Goal: Navigation & Orientation: Locate item on page

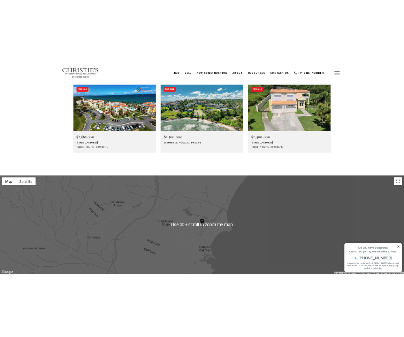
scroll to position [2275, 0]
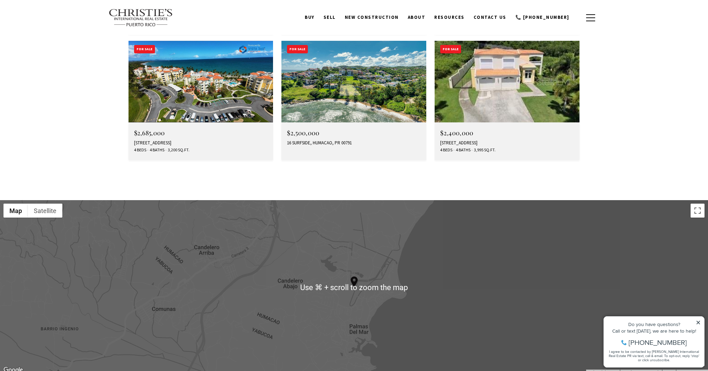
click at [465, 229] on div at bounding box center [354, 287] width 708 height 174
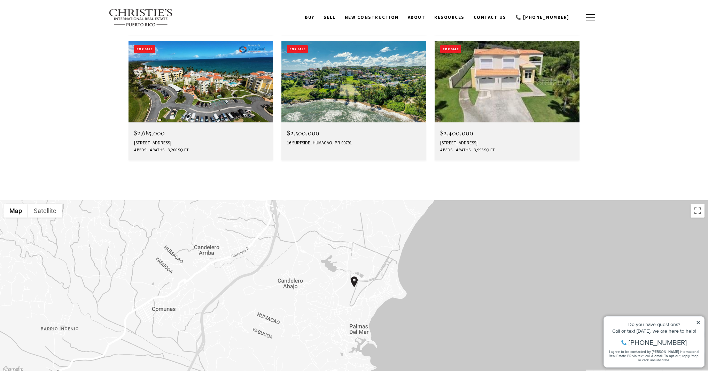
click at [349, 251] on div at bounding box center [354, 287] width 708 height 174
click at [344, 240] on div at bounding box center [354, 287] width 708 height 174
click at [353, 243] on div at bounding box center [354, 287] width 708 height 174
click at [696, 203] on button "Toggle fullscreen view" at bounding box center [698, 210] width 14 height 14
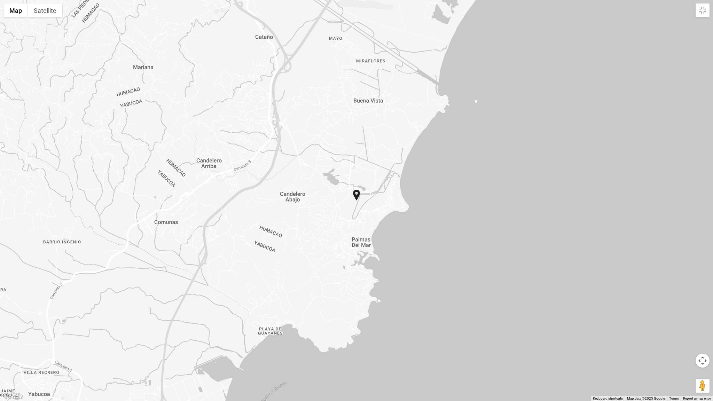
click at [704, 361] on button "Map camera controls" at bounding box center [703, 361] width 14 height 14
click at [684, 344] on button "Zoom in" at bounding box center [686, 344] width 14 height 14
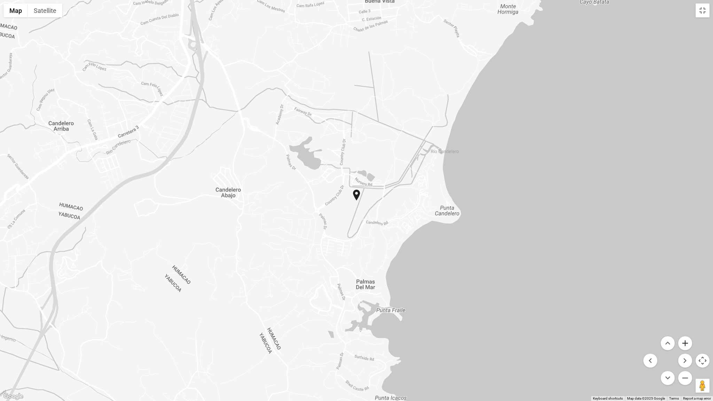
click at [684, 344] on button "Zoom in" at bounding box center [686, 344] width 14 height 14
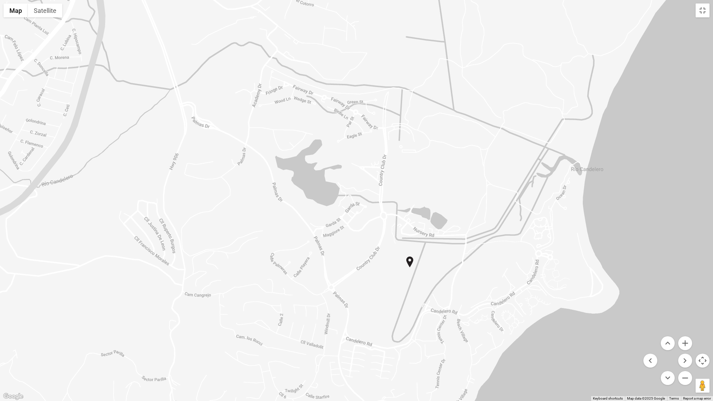
drag, startPoint x: 479, startPoint y: 239, endPoint x: 533, endPoint y: 307, distance: 86.8
click at [533, 307] on div at bounding box center [356, 200] width 713 height 401
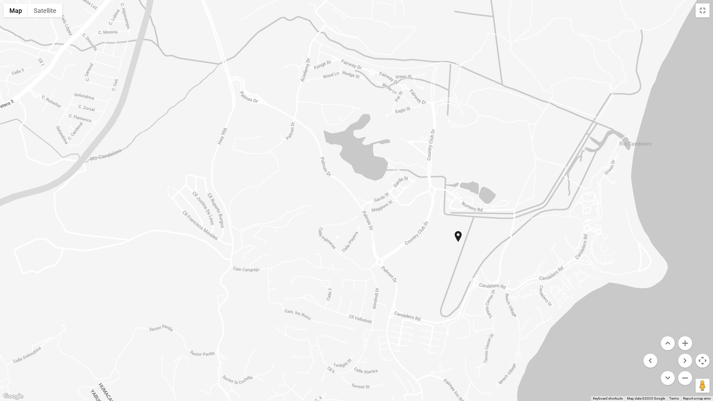
drag, startPoint x: 542, startPoint y: 262, endPoint x: 590, endPoint y: 237, distance: 54.5
click at [591, 237] on div at bounding box center [356, 200] width 713 height 401
click at [687, 340] on button "Zoom in" at bounding box center [686, 344] width 14 height 14
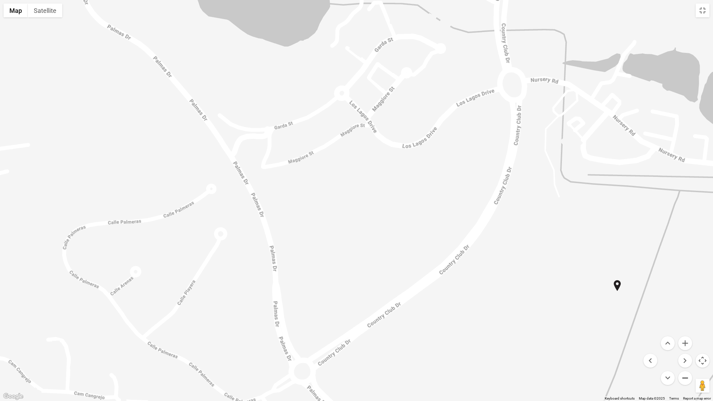
click at [686, 370] on button "Zoom out" at bounding box center [686, 378] width 14 height 14
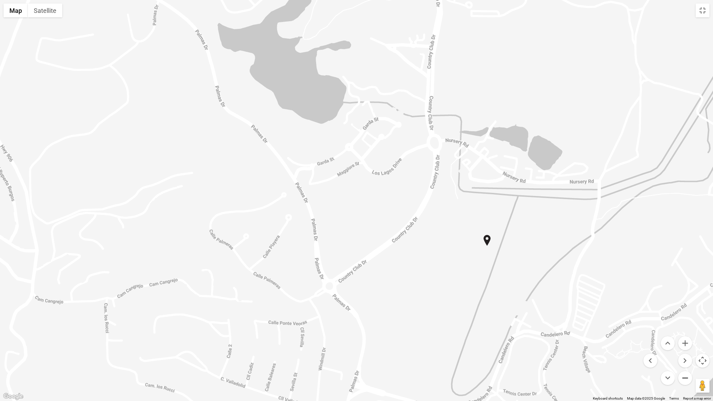
click at [686, 370] on button "Zoom out" at bounding box center [686, 378] width 14 height 14
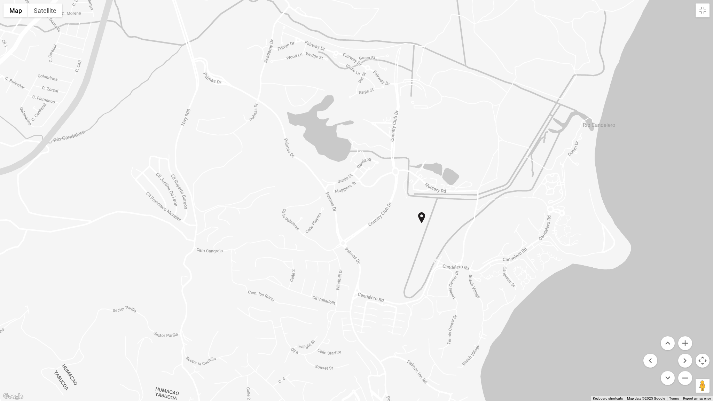
click at [686, 370] on button "Zoom out" at bounding box center [686, 378] width 14 height 14
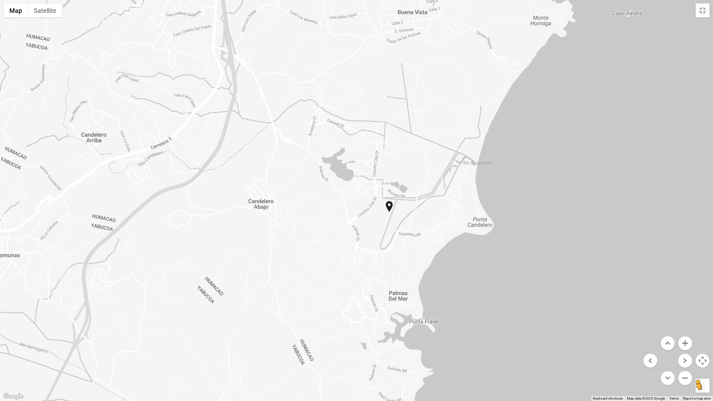
click at [701, 370] on button "Drag Pegman onto the map to open Street View" at bounding box center [703, 386] width 14 height 14
click at [702, 370] on button "Drag Pegman onto the map to open Street View" at bounding box center [703, 386] width 14 height 14
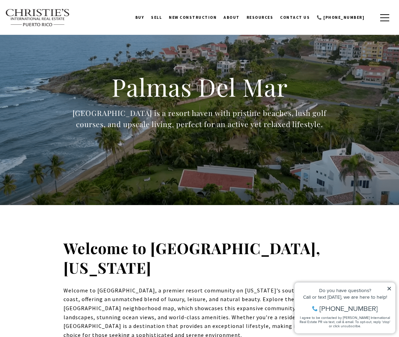
scroll to position [0, 0]
